Goal: Information Seeking & Learning: Learn about a topic

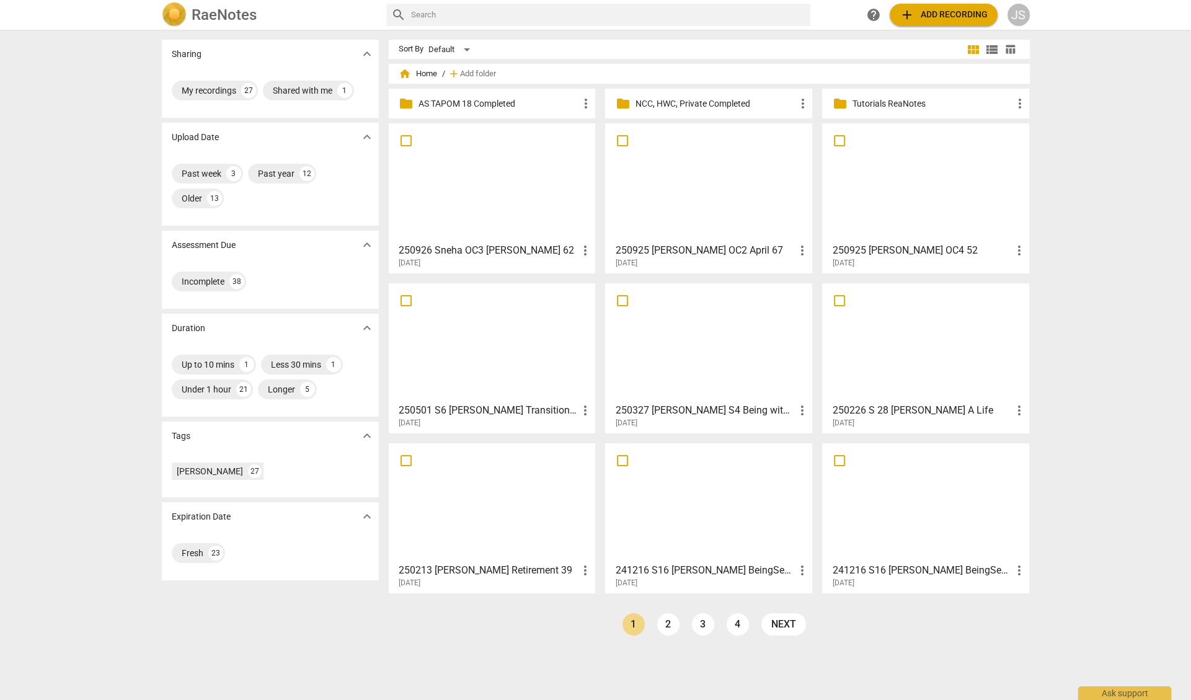
click at [919, 192] on div at bounding box center [925, 183] width 198 height 110
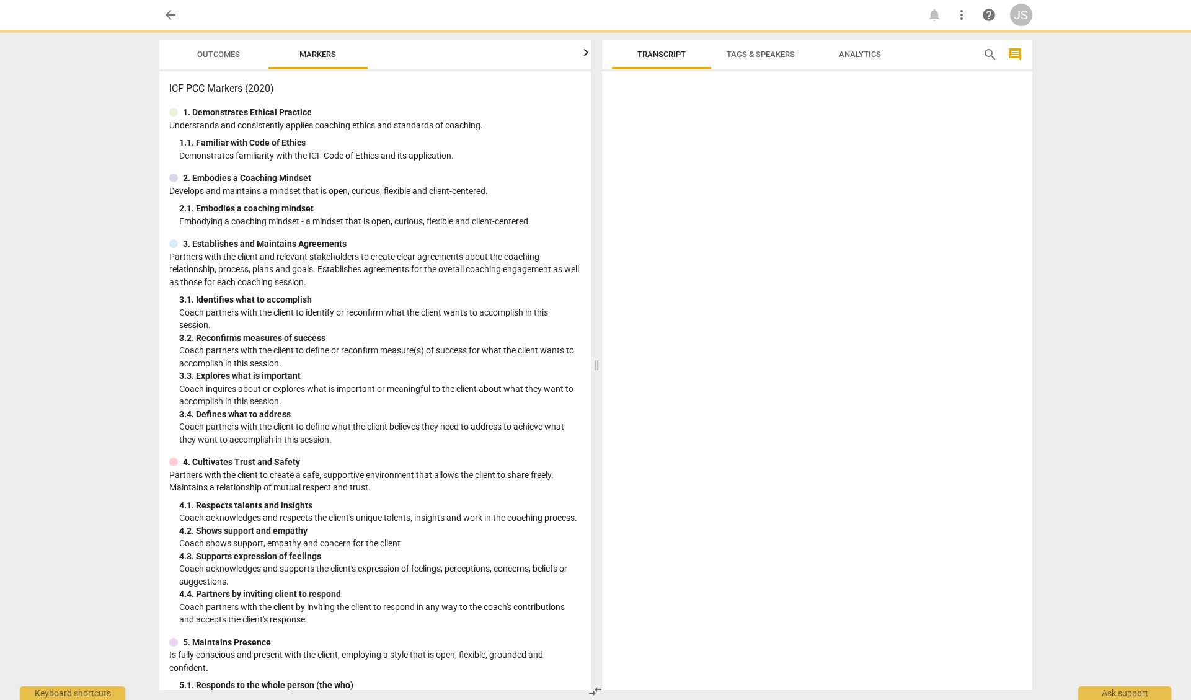
click at [919, 192] on div at bounding box center [817, 383] width 430 height 614
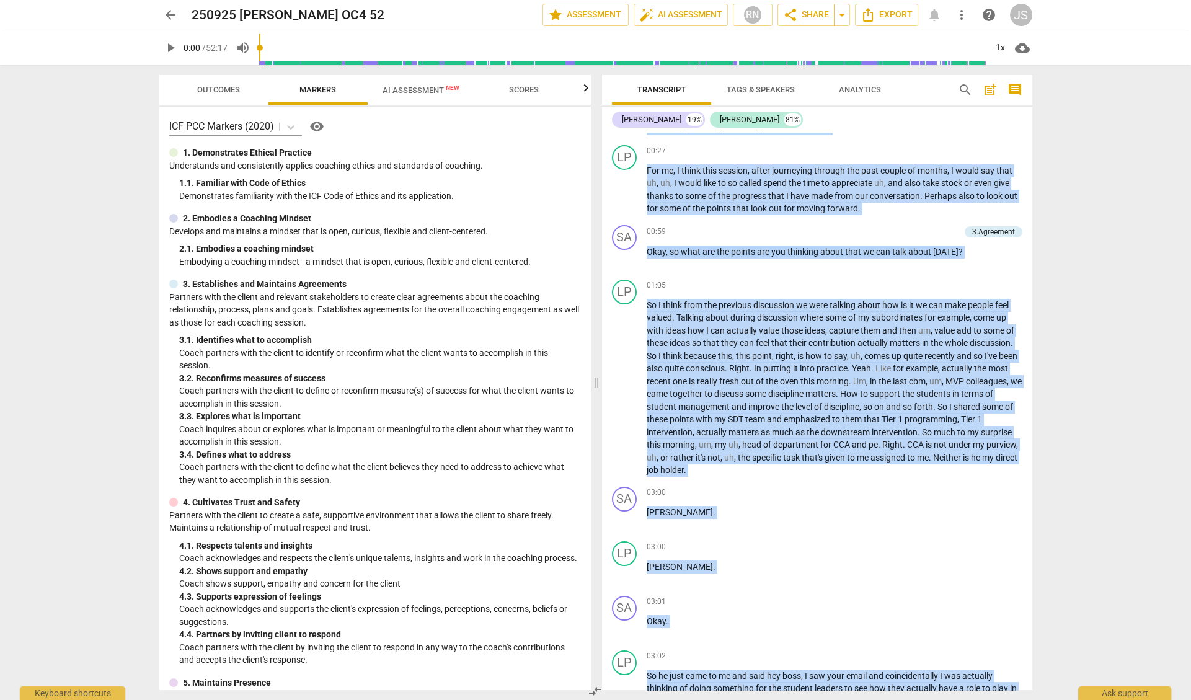
scroll to position [280, 0]
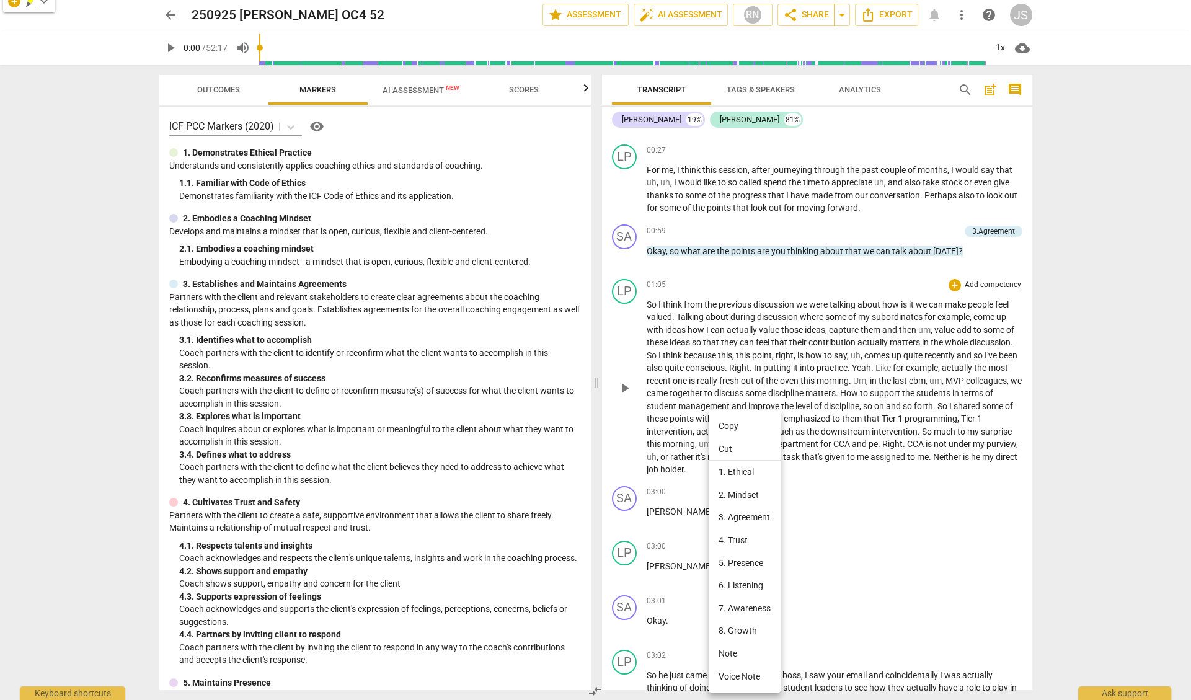
click at [622, 447] on div at bounding box center [595, 350] width 1191 height 700
click at [702, 430] on p "So I think from the previous discussion we were talking about how is it we can …" at bounding box center [835, 387] width 376 height 178
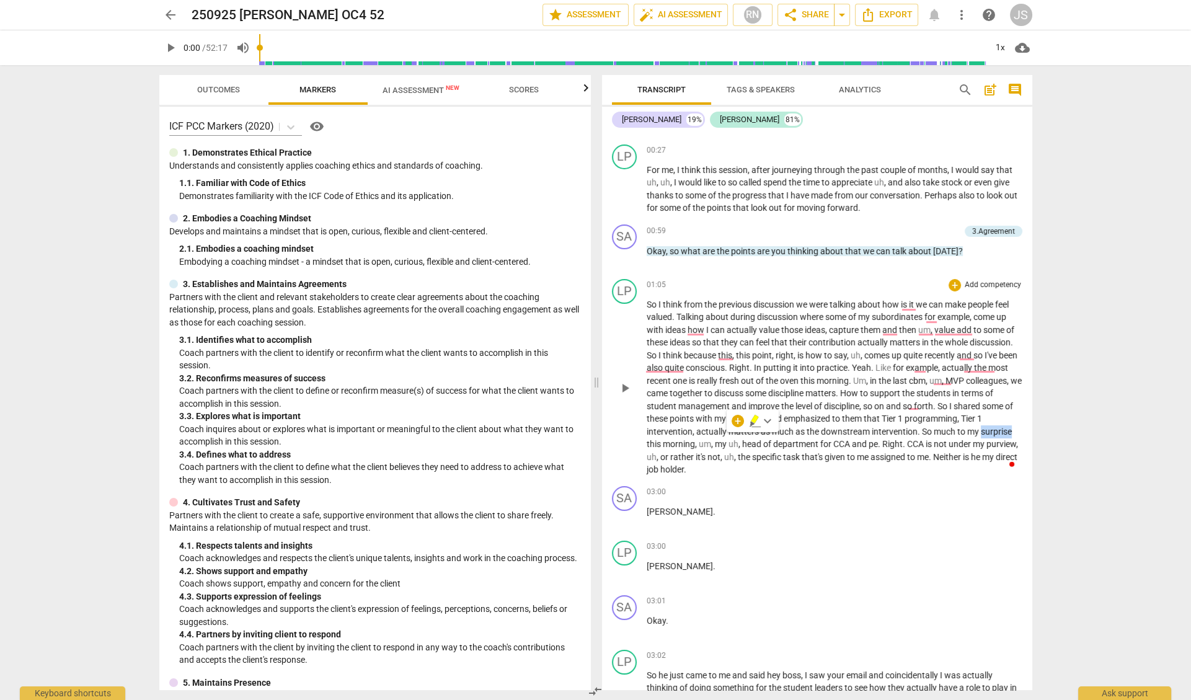
click at [981, 436] on span "surprise" at bounding box center [996, 432] width 31 height 10
click at [981, 435] on span "surprise" at bounding box center [996, 432] width 31 height 10
click at [625, 385] on span "play_arrow" at bounding box center [624, 388] width 15 height 15
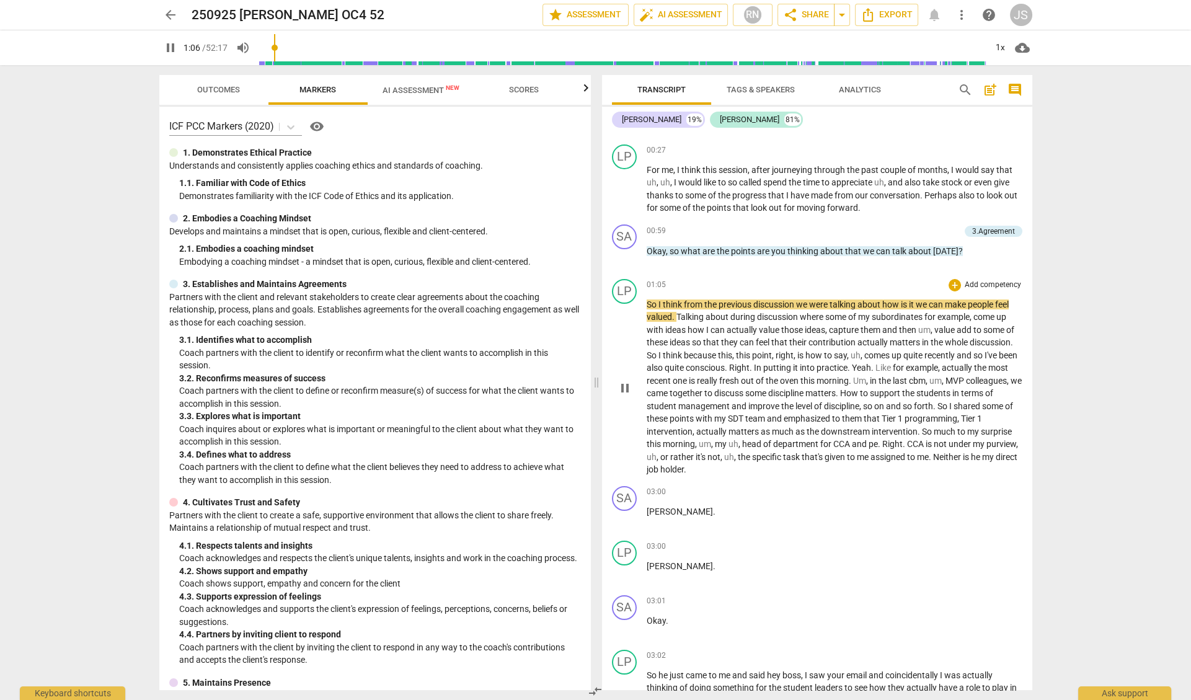
click at [704, 442] on p "So I think from the previous discussion we were talking about how is it we can …" at bounding box center [835, 387] width 376 height 178
click at [700, 442] on p "So I think from the previous discussion we were talking about how is it we can …" at bounding box center [835, 387] width 376 height 178
click at [981, 436] on span "surprise" at bounding box center [996, 432] width 31 height 10
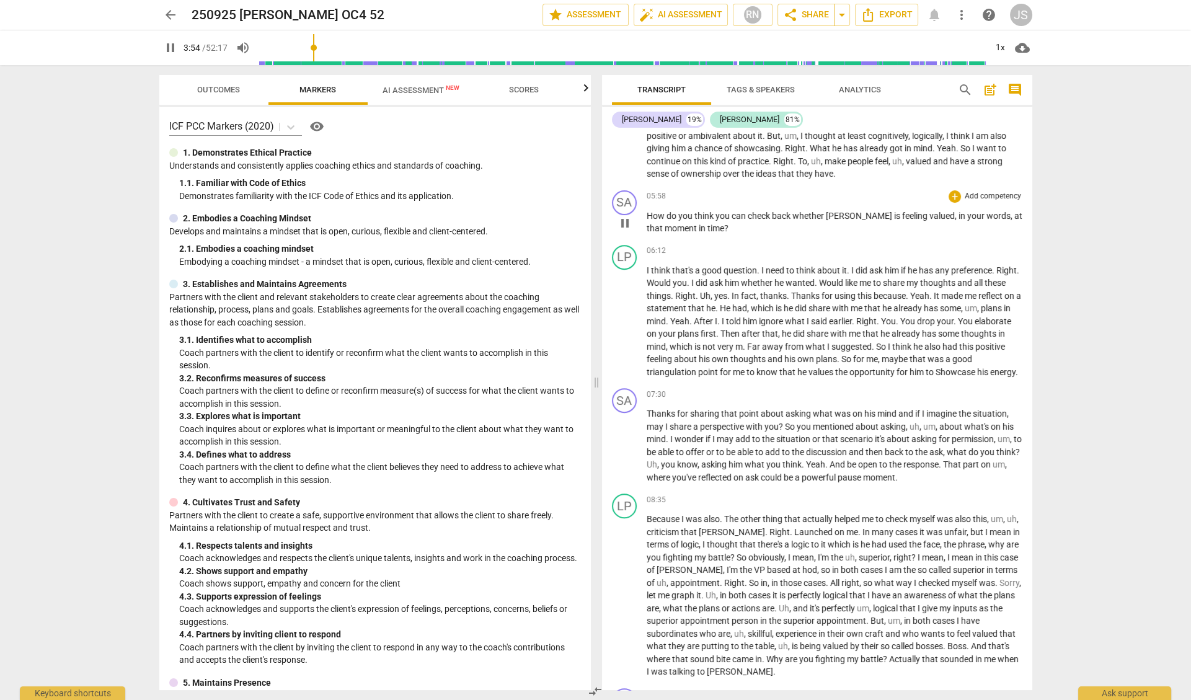
scroll to position [1050, 0]
click at [623, 437] on span "pause" at bounding box center [624, 444] width 15 height 15
click at [622, 437] on span "play_arrow" at bounding box center [624, 444] width 15 height 15
click at [997, 46] on div "1x" at bounding box center [1001, 48] width 24 height 20
click at [1001, 140] on li "2x" at bounding box center [1009, 143] width 42 height 24
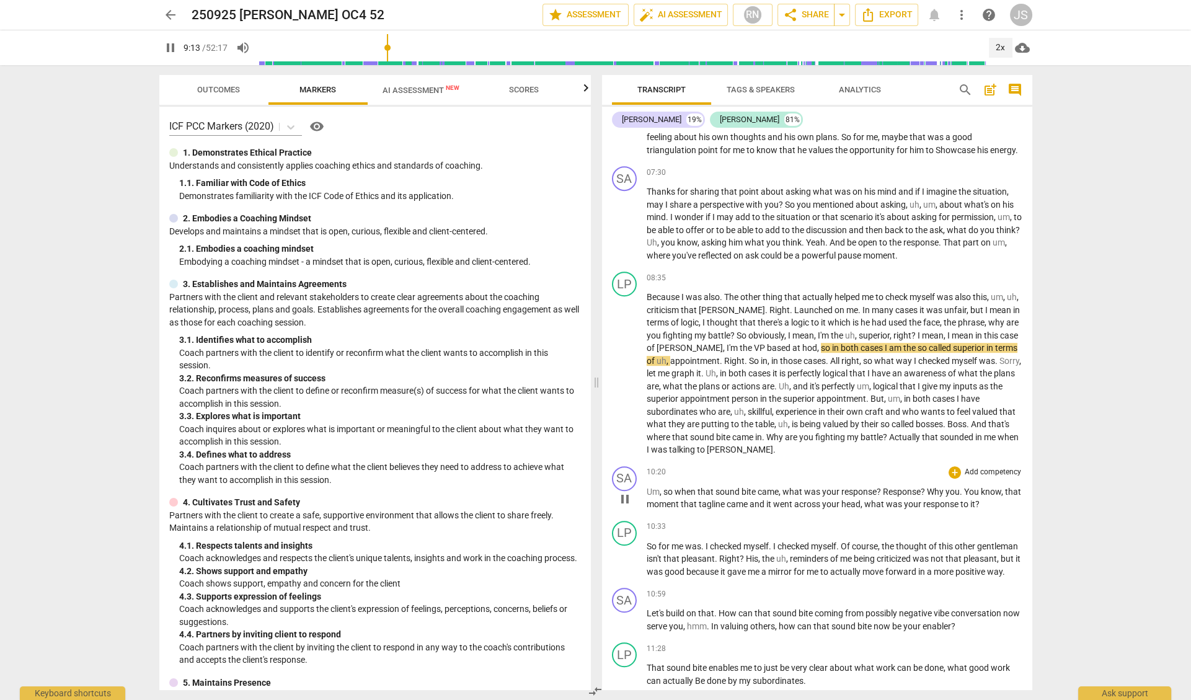
scroll to position [1296, 0]
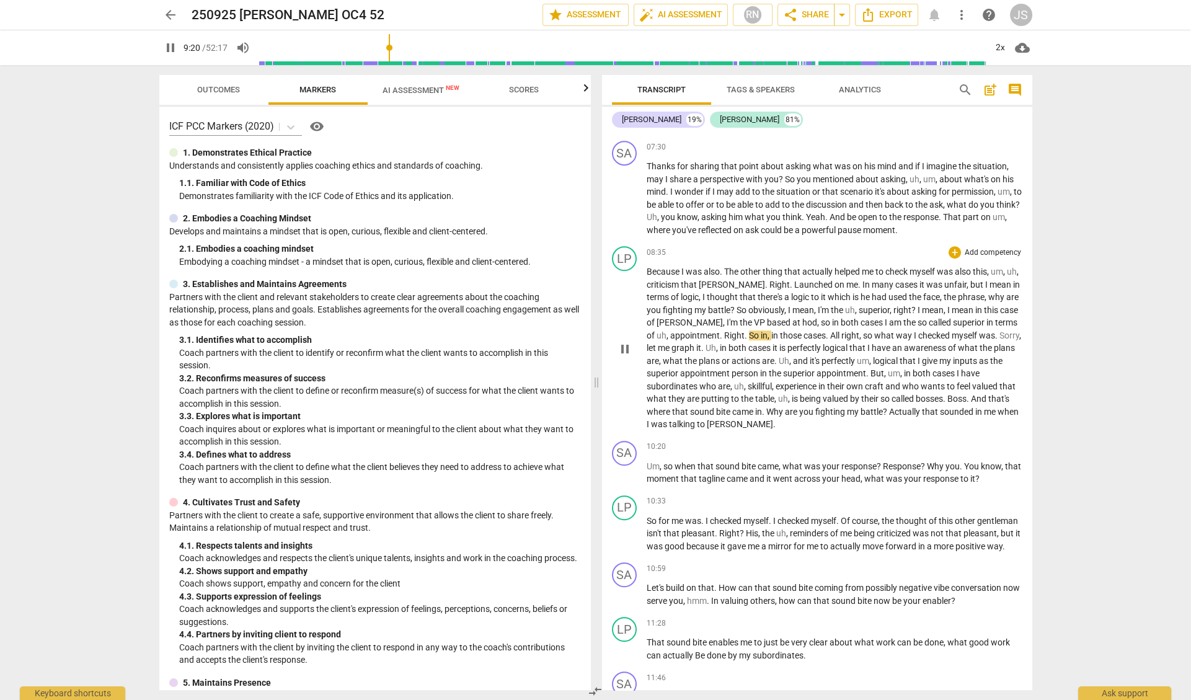
click at [732, 394] on span "to" at bounding box center [736, 399] width 10 height 10
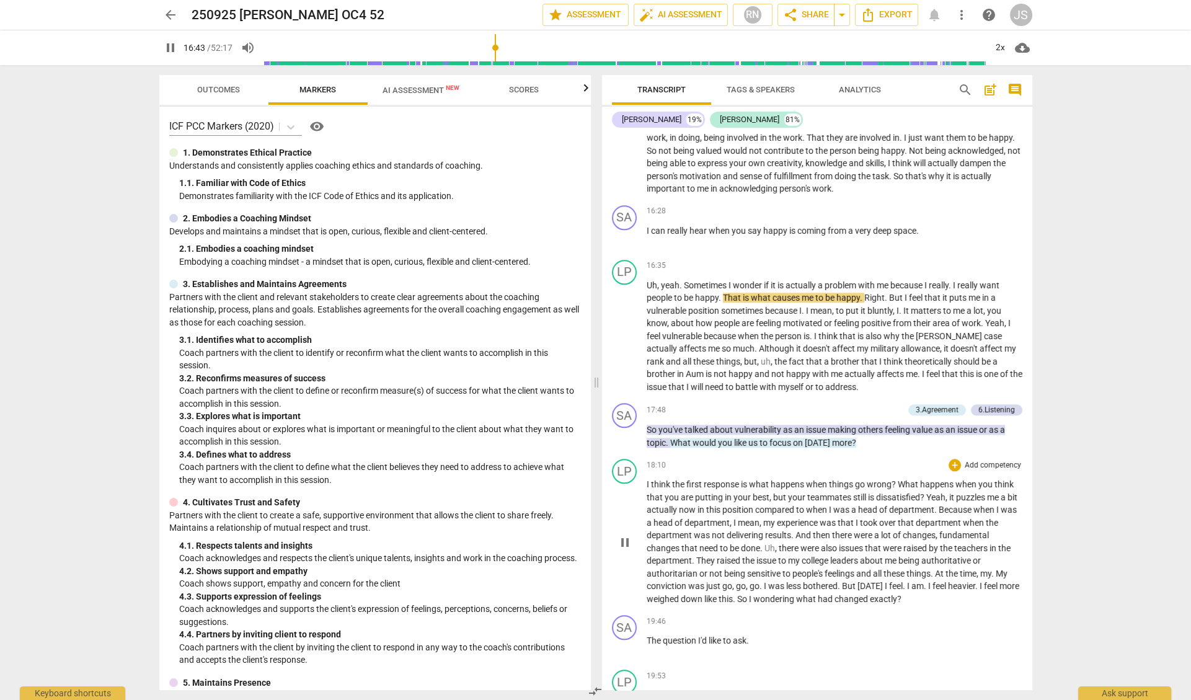
scroll to position [2481, 0]
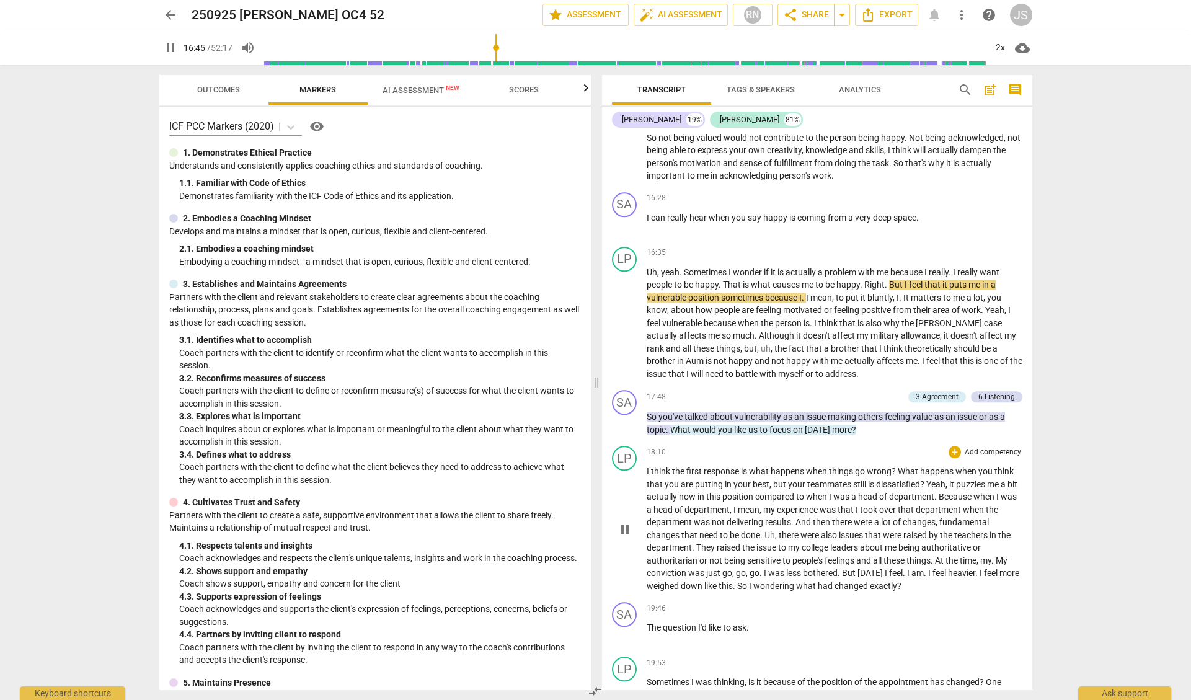
click at [769, 547] on p "I think the first response is what happens when things go wrong ? What happens …" at bounding box center [835, 528] width 376 height 127
click at [767, 568] on span "I" at bounding box center [766, 573] width 4 height 10
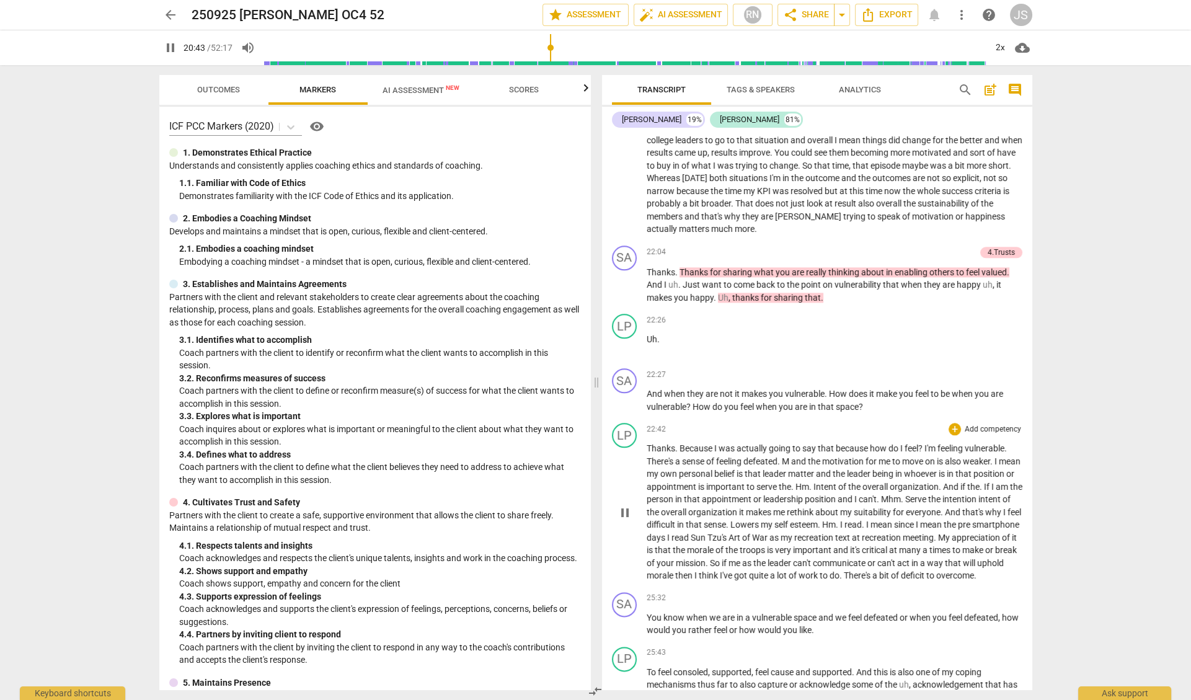
scroll to position [3089, 0]
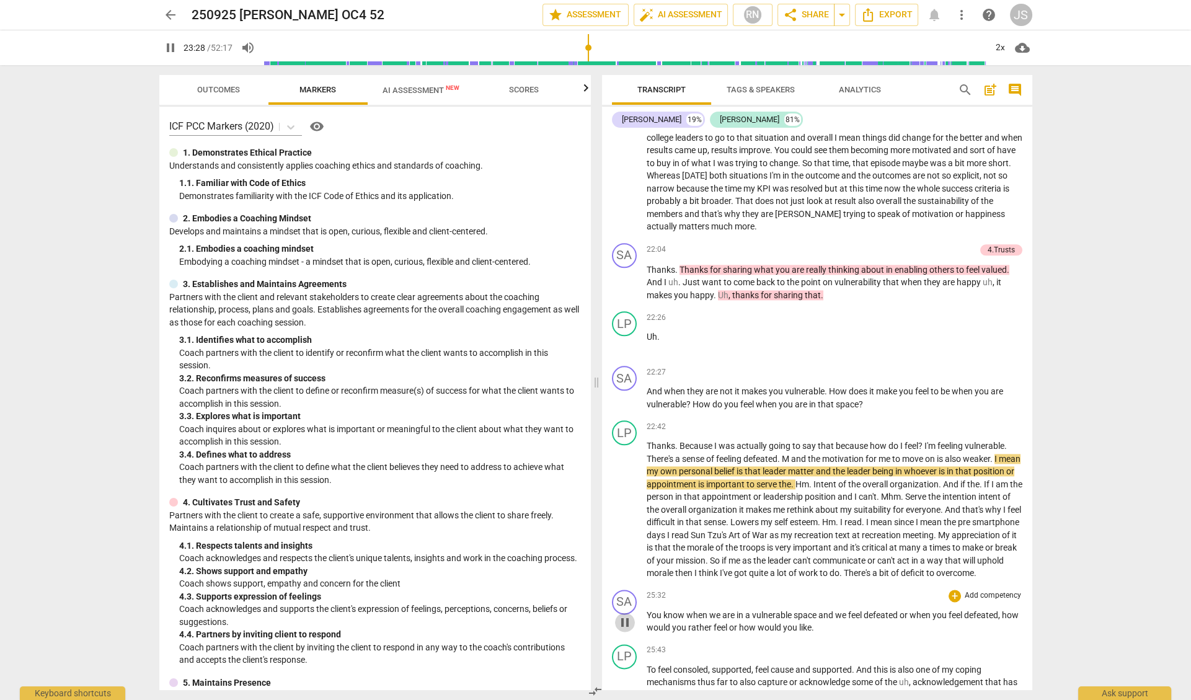
click at [623, 615] on span "pause" at bounding box center [624, 622] width 15 height 15
click at [623, 615] on span "play_arrow" at bounding box center [624, 622] width 15 height 15
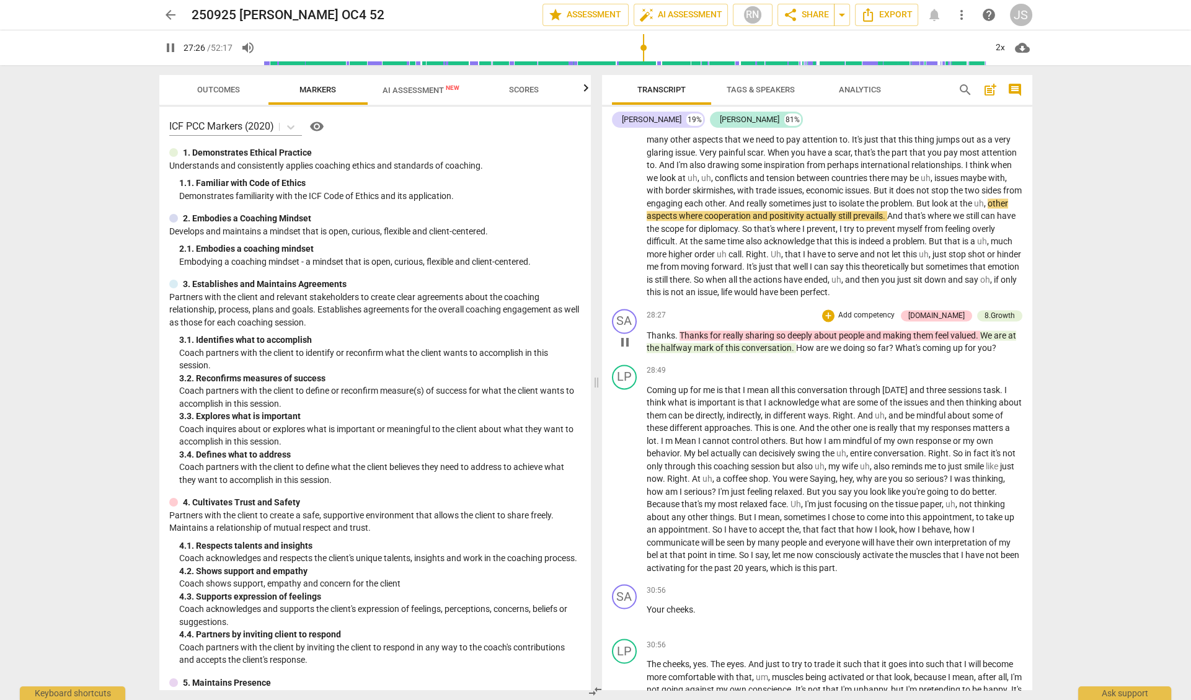
scroll to position [3682, 0]
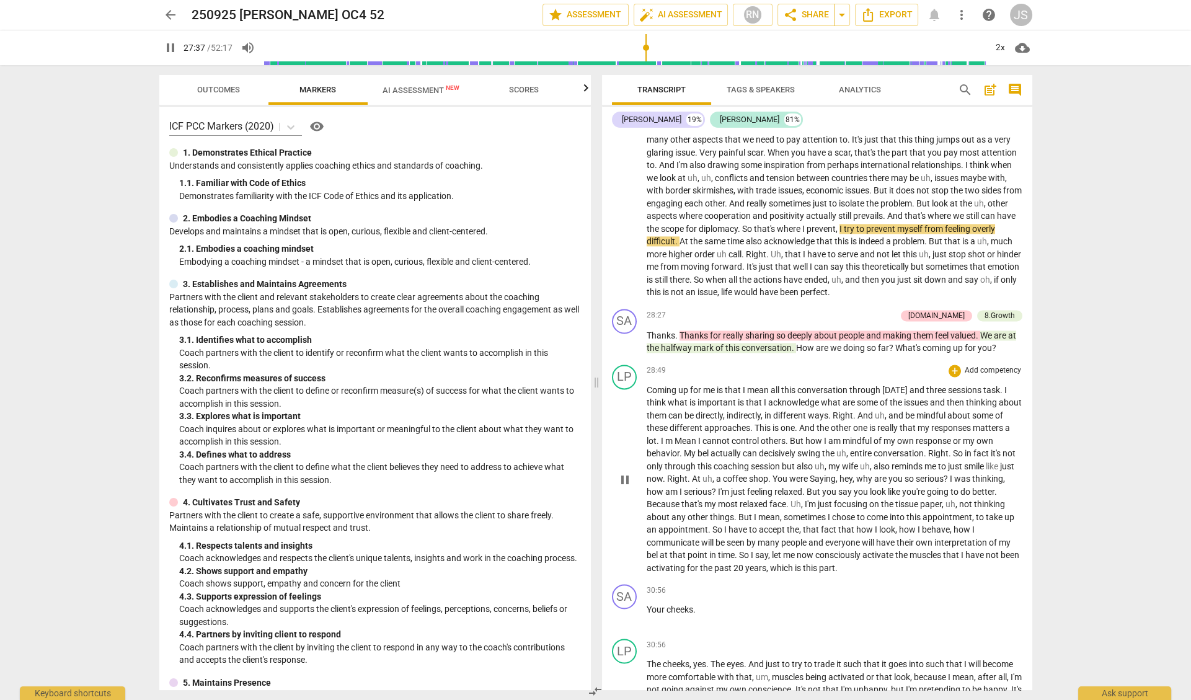
click at [697, 448] on span "My" at bounding box center [691, 453] width 14 height 10
click at [698, 436] on span "Mean" at bounding box center [686, 441] width 24 height 10
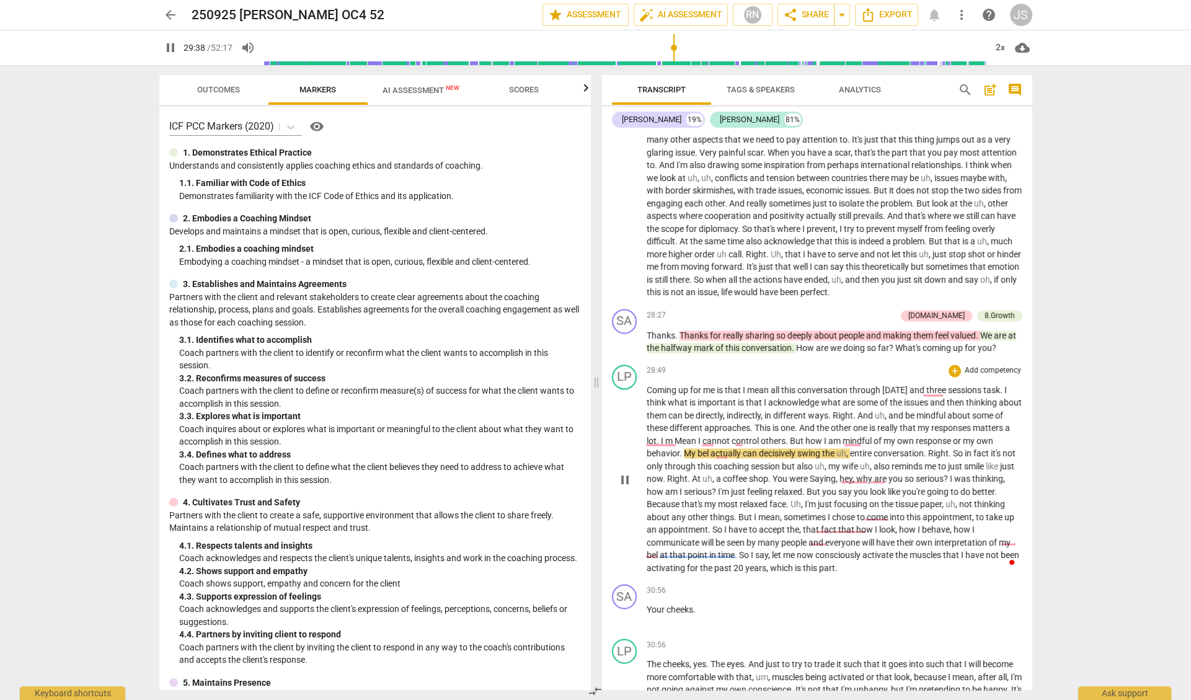
click at [698, 436] on span "Mean" at bounding box center [686, 441] width 24 height 10
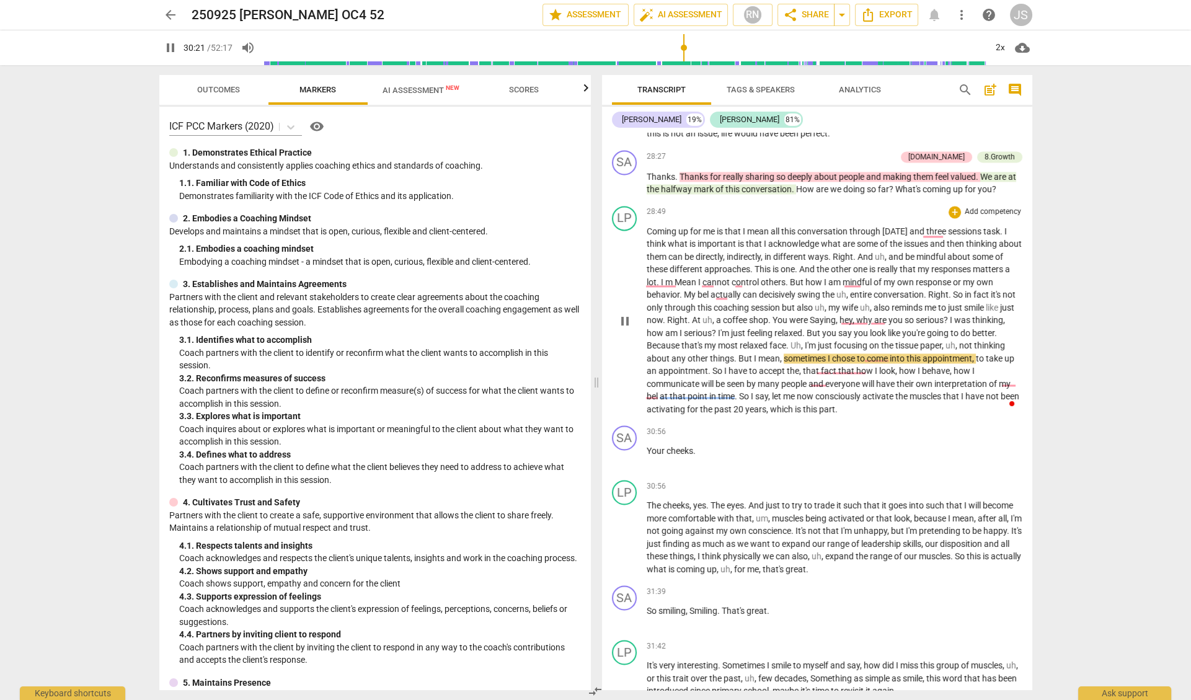
scroll to position [3850, 0]
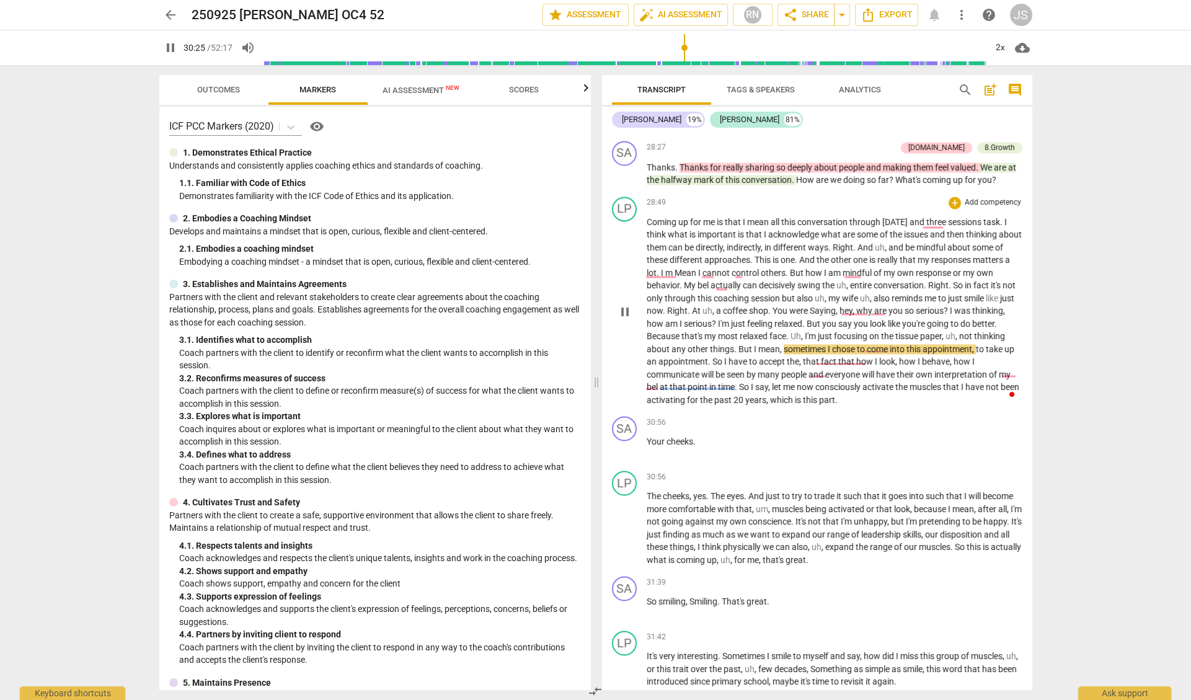
click at [736, 352] on p "Coming up for me is that I mean all this conversation through [DATE] and three …" at bounding box center [835, 311] width 376 height 191
click at [735, 382] on span "." at bounding box center [737, 387] width 4 height 10
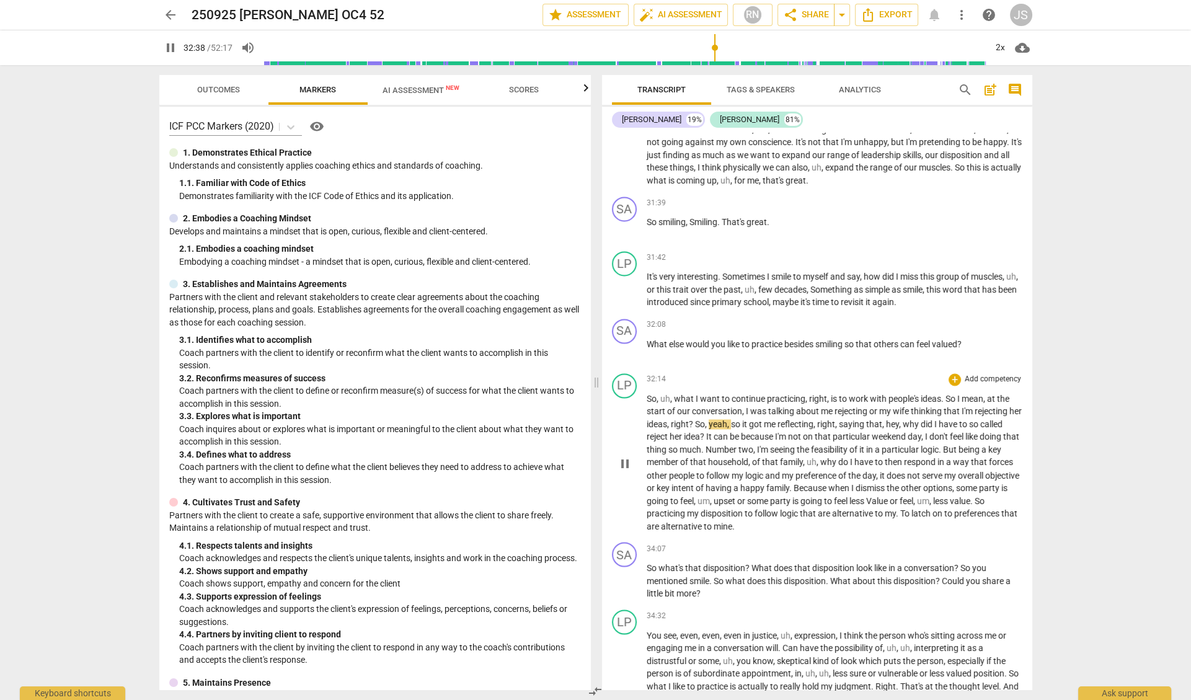
scroll to position [4250, 0]
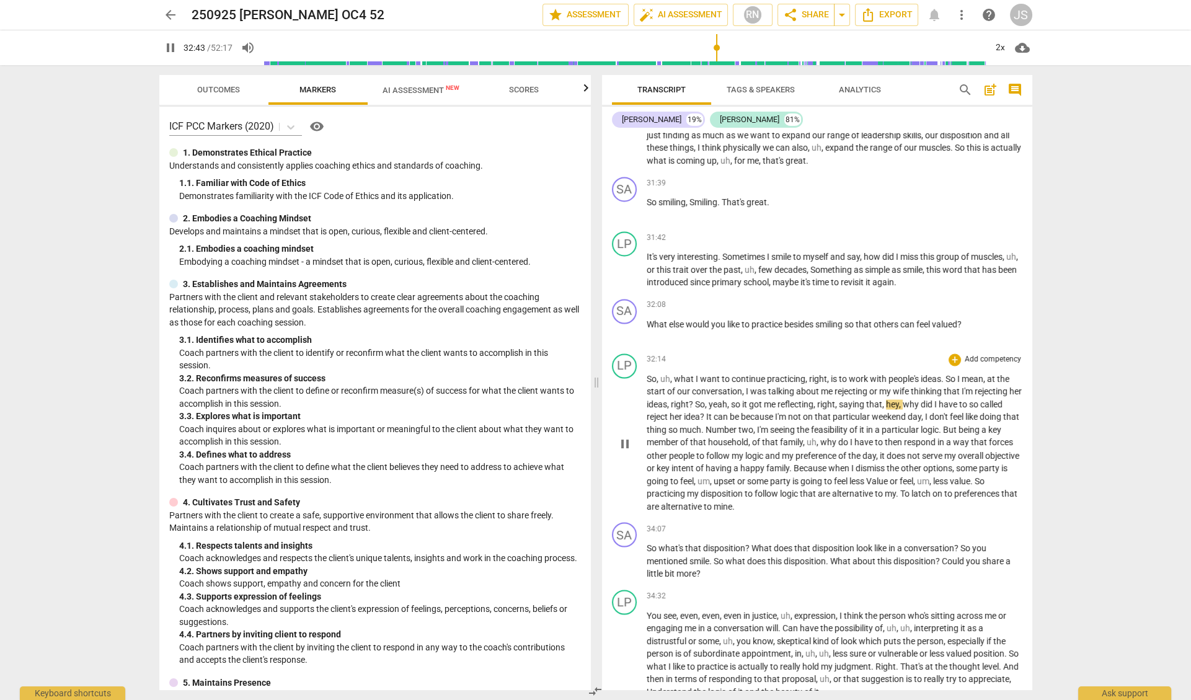
click at [696, 462] on span "intent" at bounding box center [683, 467] width 24 height 10
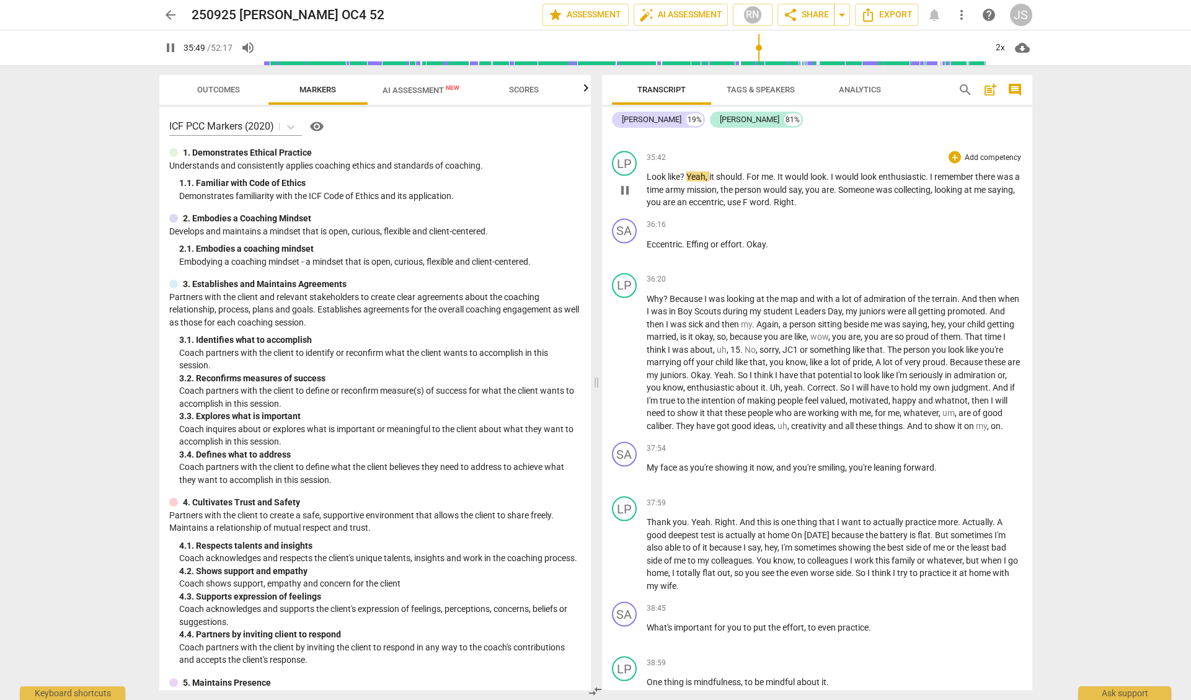
click at [777, 170] on p "Look like ? Yeah , it should . For me . It would look . I would look enthusiast…" at bounding box center [835, 189] width 376 height 38
click at [732, 421] on span "got" at bounding box center [724, 426] width 15 height 10
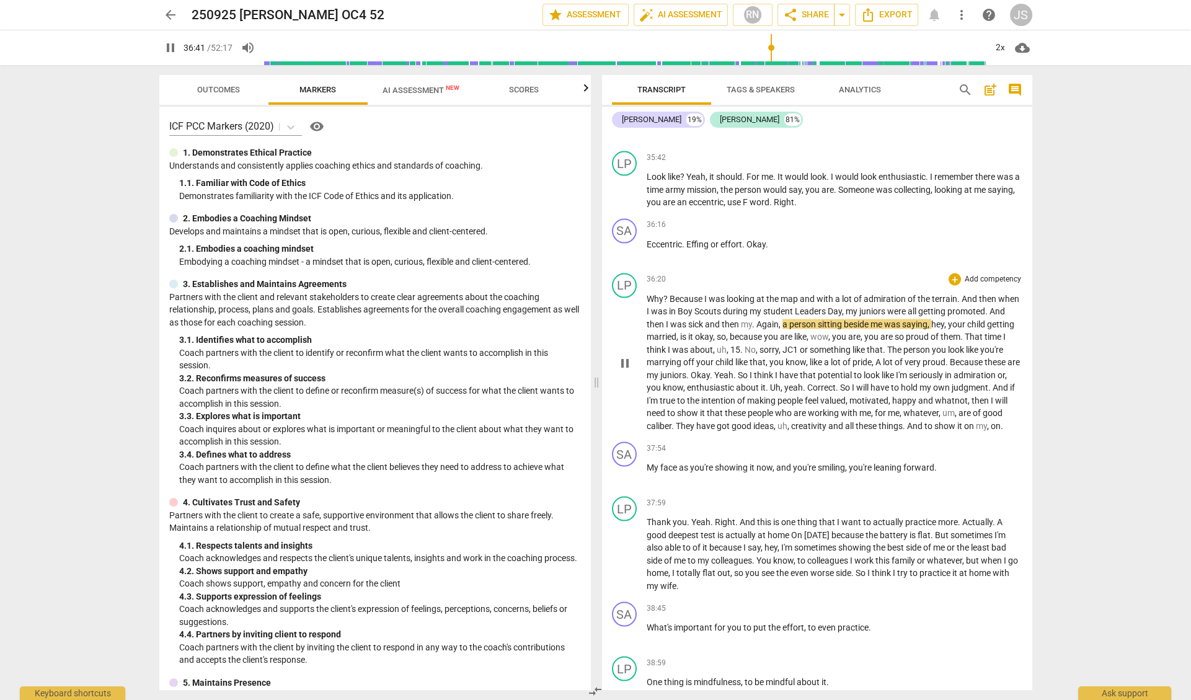
click at [732, 421] on span "got" at bounding box center [724, 426] width 15 height 10
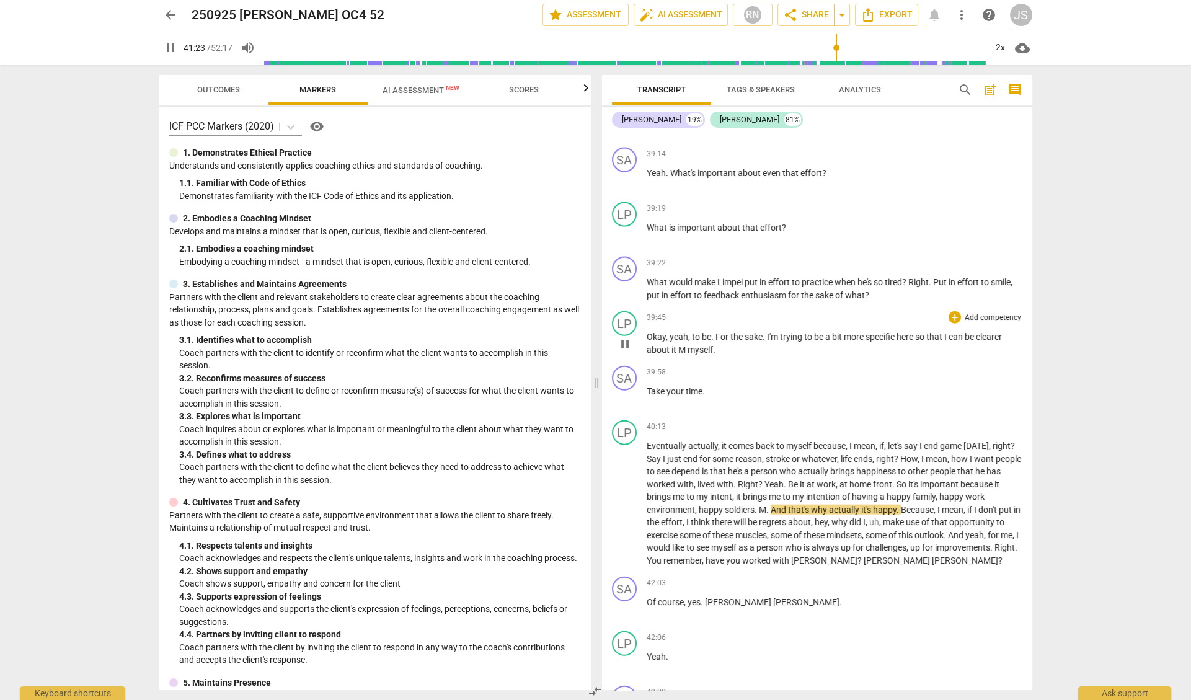
scroll to position [5554, 0]
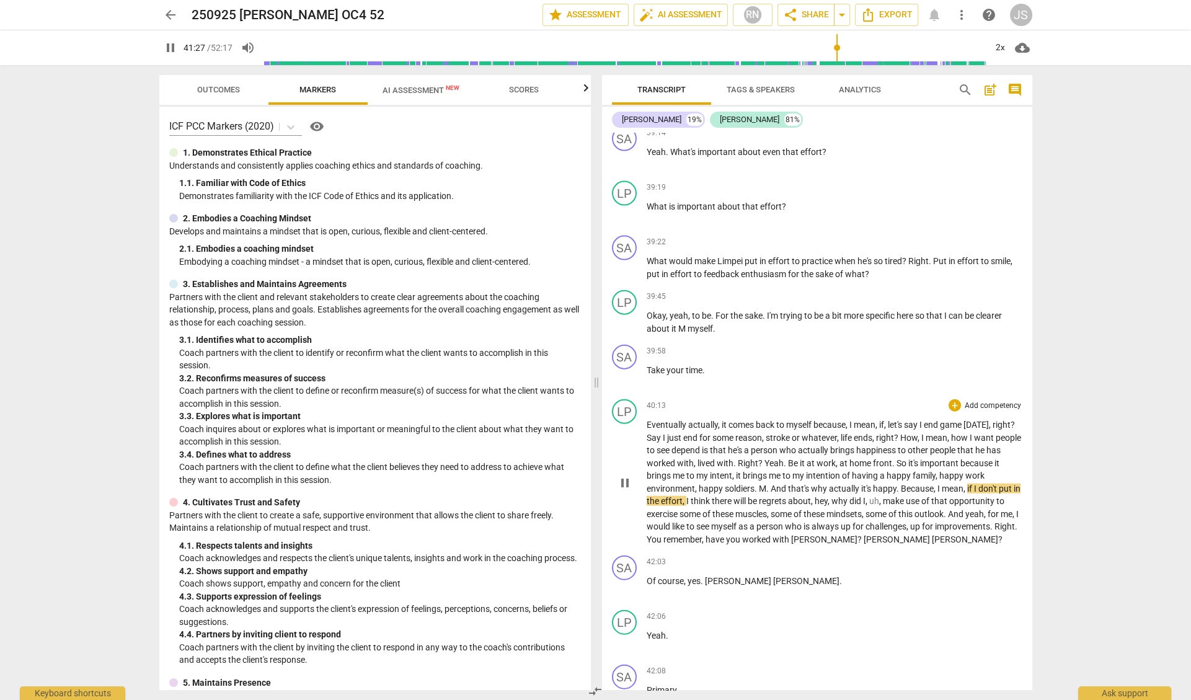
click at [742, 534] on span "you" at bounding box center [734, 539] width 16 height 10
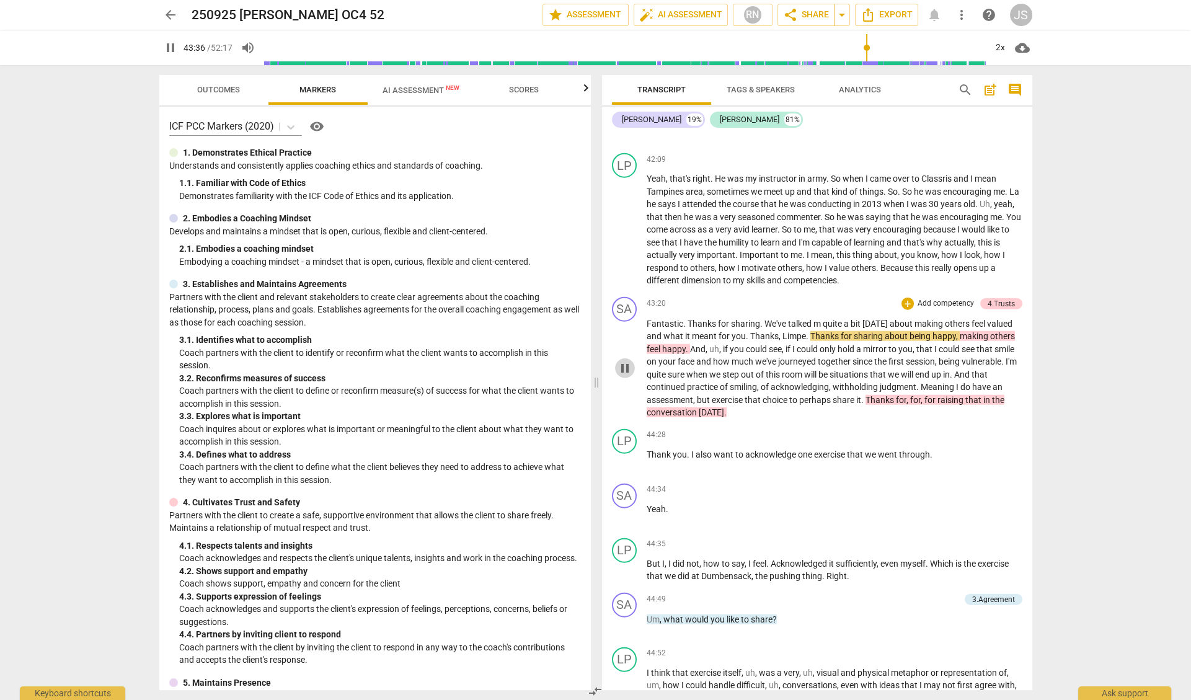
click at [622, 361] on span "pause" at bounding box center [624, 368] width 15 height 15
click at [763, 395] on span "that" at bounding box center [754, 400] width 18 height 10
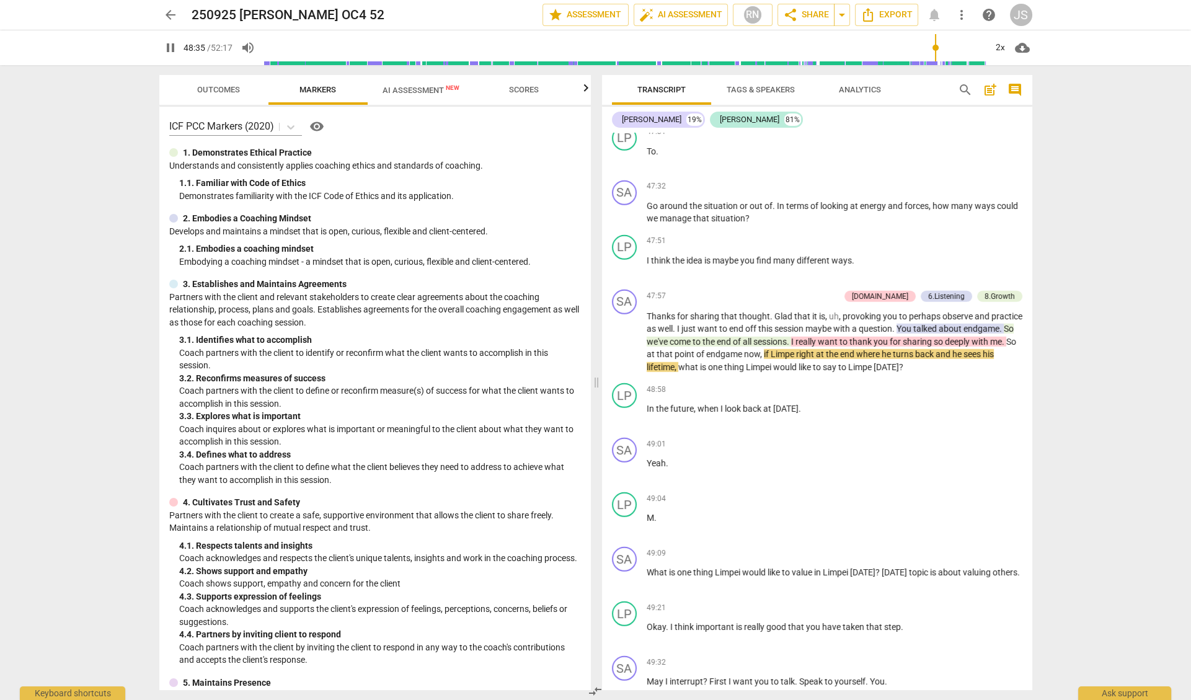
scroll to position [7052, 0]
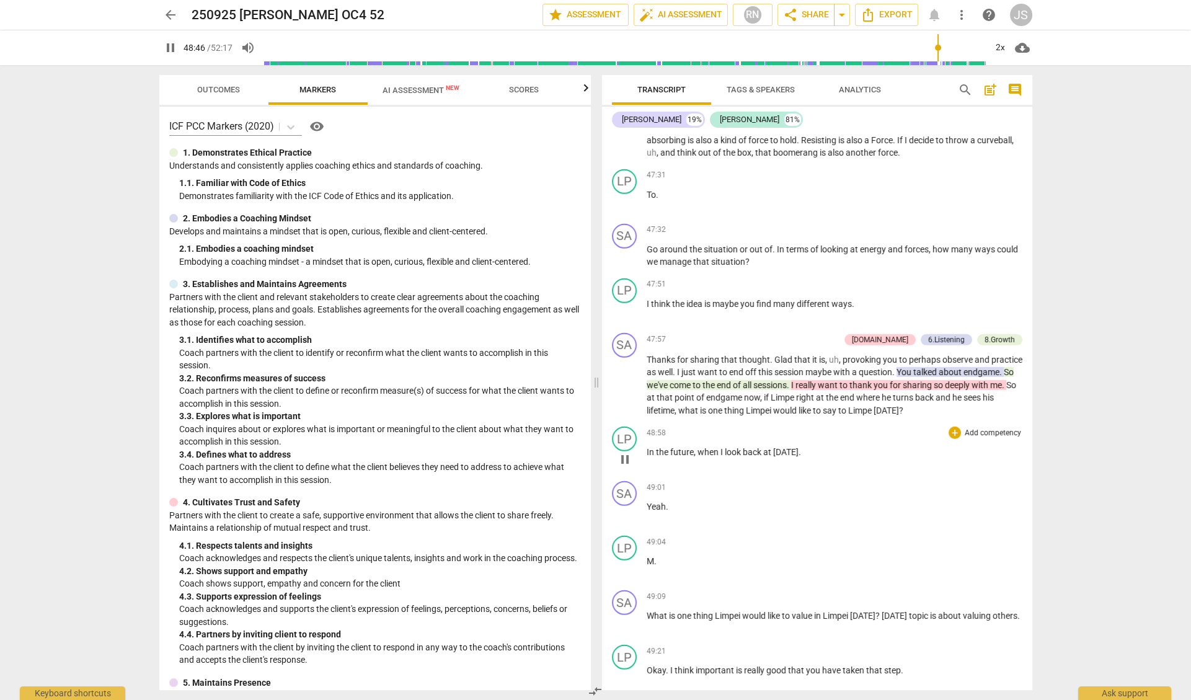
click at [624, 452] on span "pause" at bounding box center [624, 459] width 15 height 15
click at [892, 367] on span "question" at bounding box center [875, 372] width 33 height 10
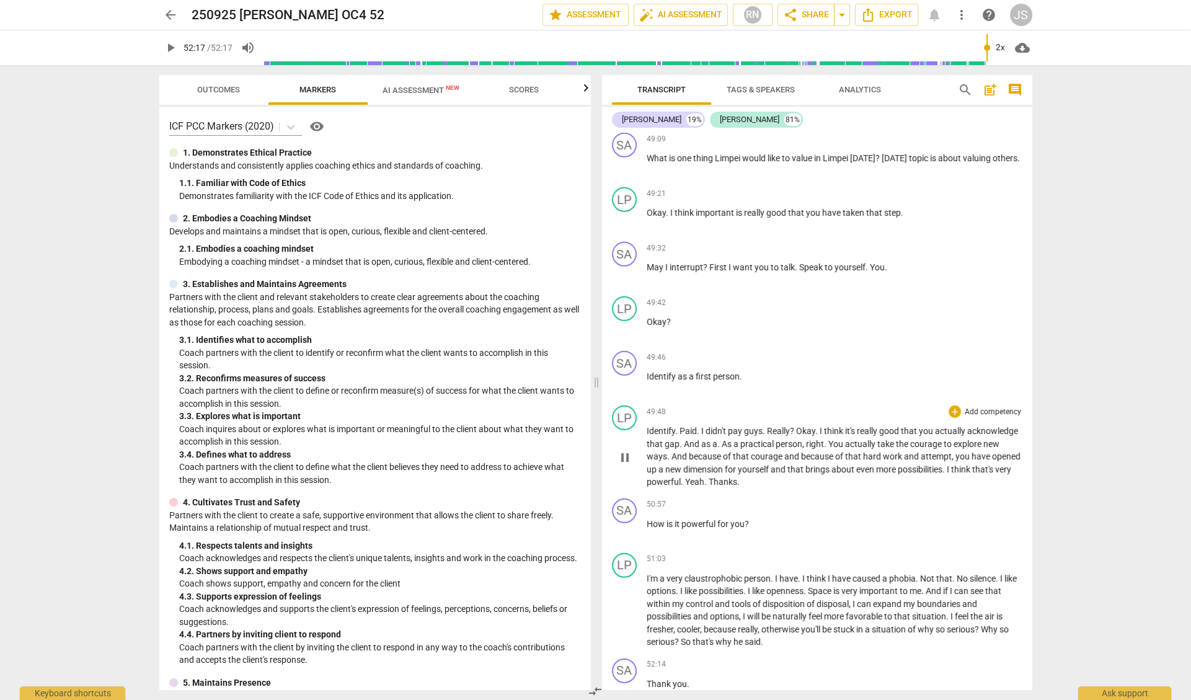
type input "3137"
click at [167, 14] on span "arrow_back" at bounding box center [170, 14] width 15 height 15
